Goal: Navigation & Orientation: Find specific page/section

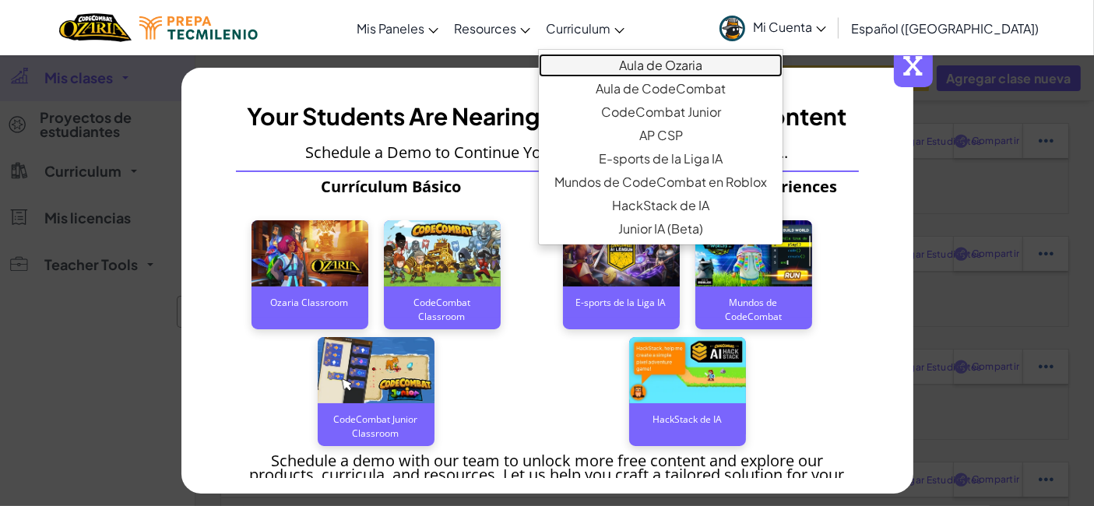
click at [669, 67] on link "Aula de Ozaria" at bounding box center [661, 65] width 244 height 23
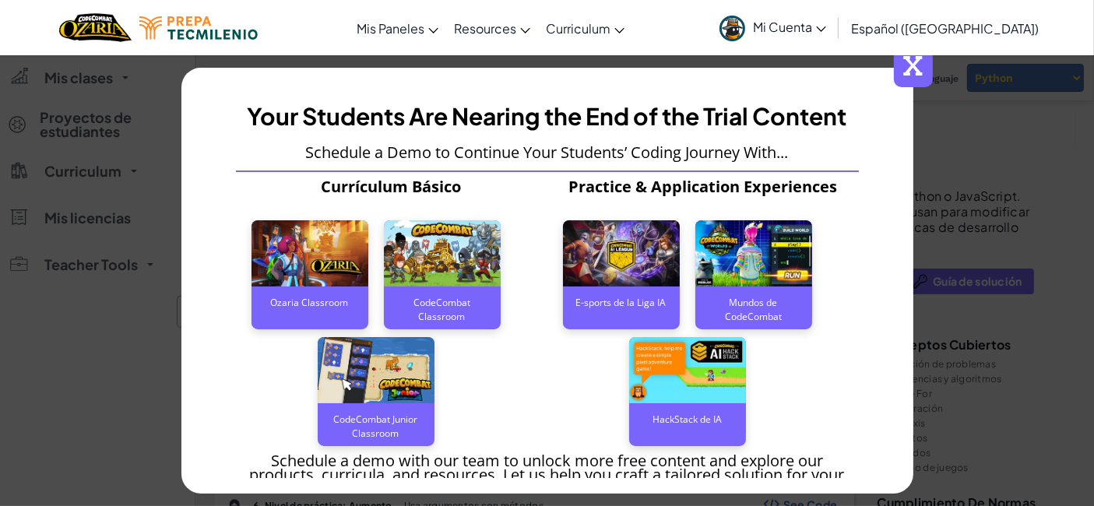
click at [912, 68] on span "x" at bounding box center [913, 67] width 39 height 39
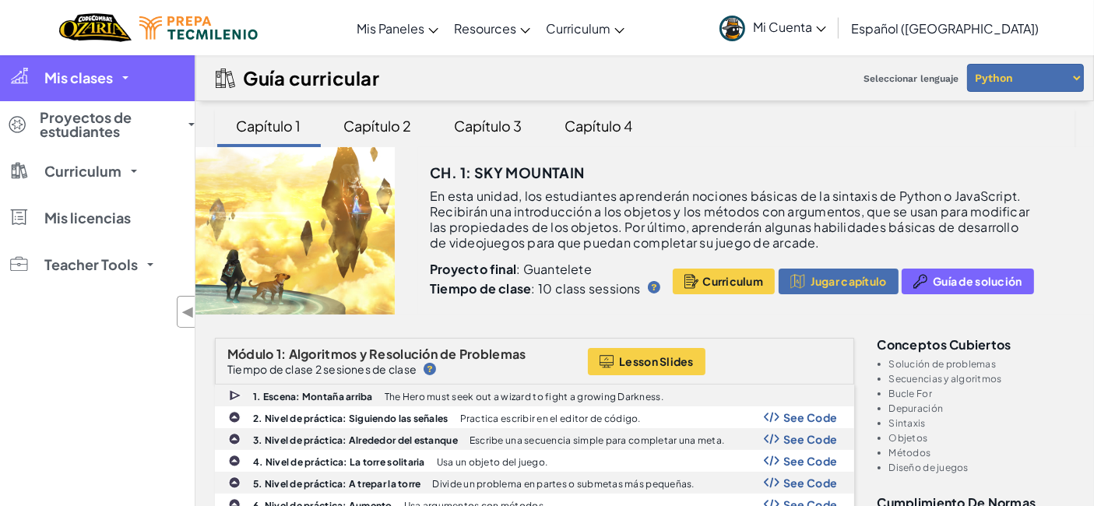
click at [120, 81] on link "Mis clases" at bounding box center [97, 78] width 195 height 47
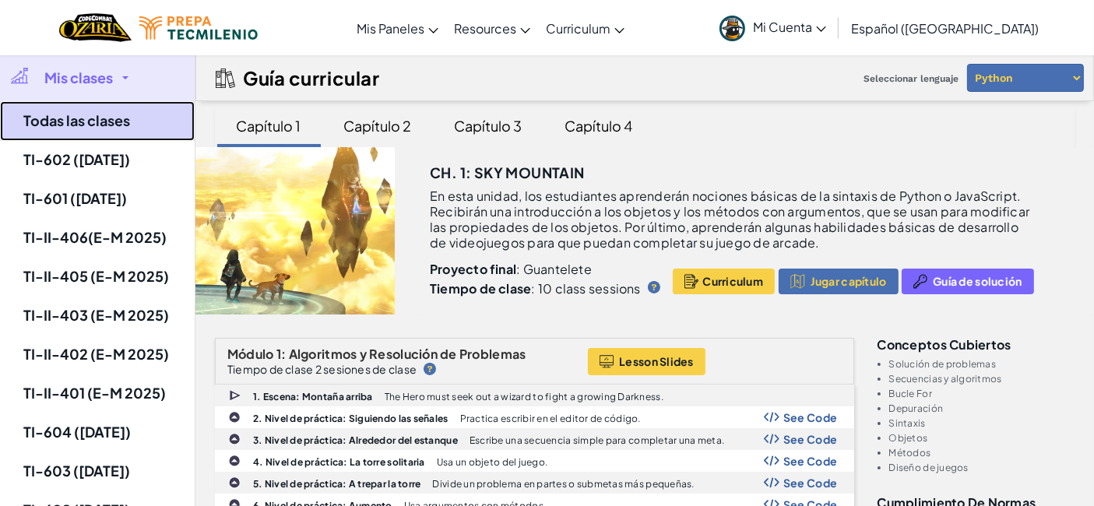
click at [111, 108] on link "Todas las clases" at bounding box center [97, 121] width 195 height 40
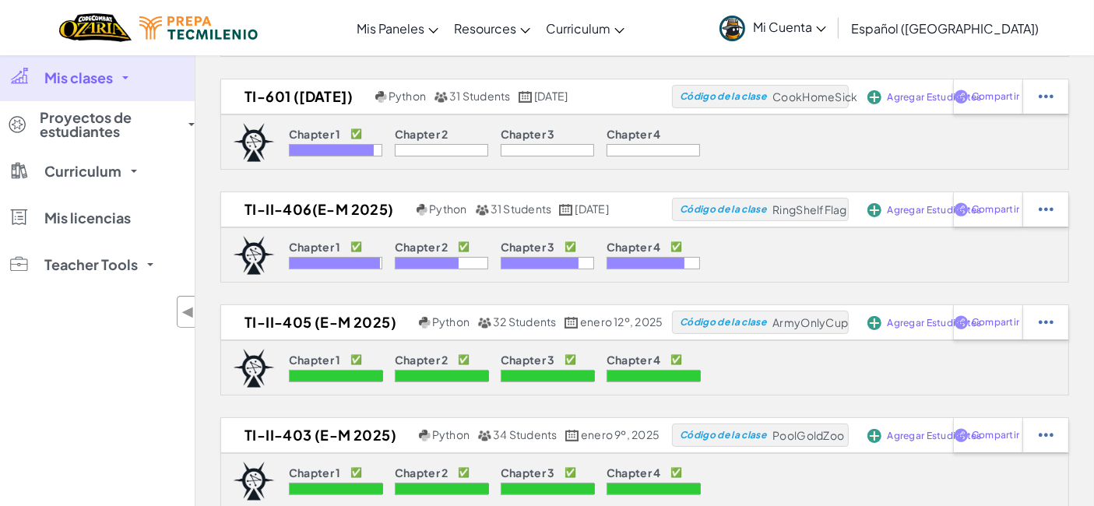
scroll to position [157, 0]
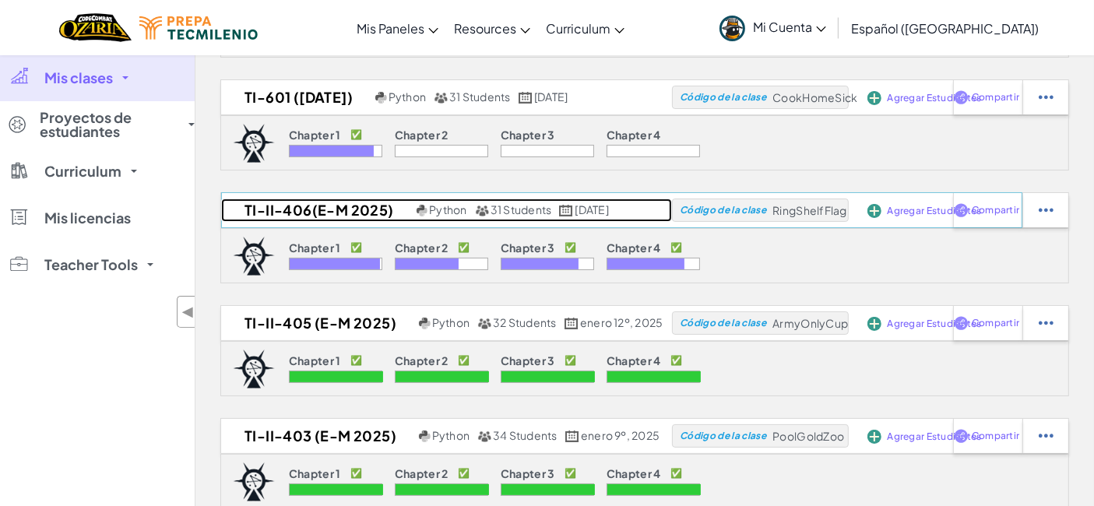
click at [325, 203] on h2 "TI-II-406(E-M 2025)" at bounding box center [317, 210] width 192 height 23
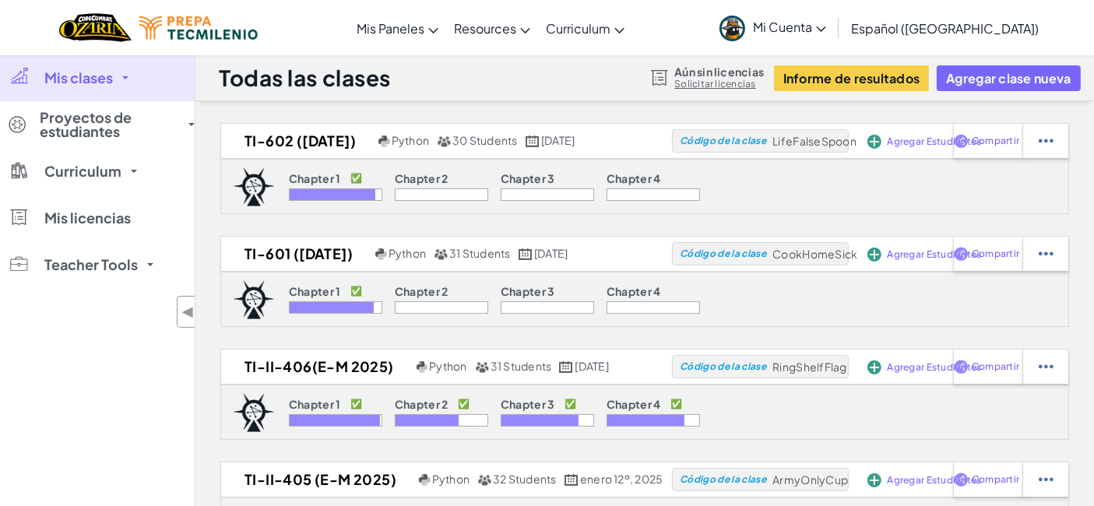
click at [834, 16] on link "Mi Cuenta" at bounding box center [773, 27] width 122 height 49
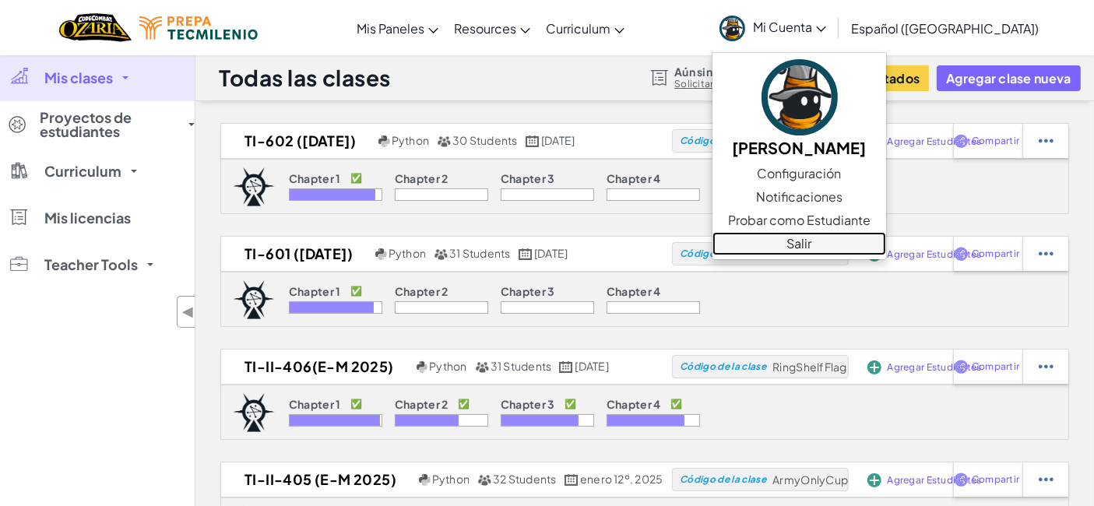
click at [836, 243] on link "Salir" at bounding box center [800, 243] width 174 height 23
